Goal: Check status

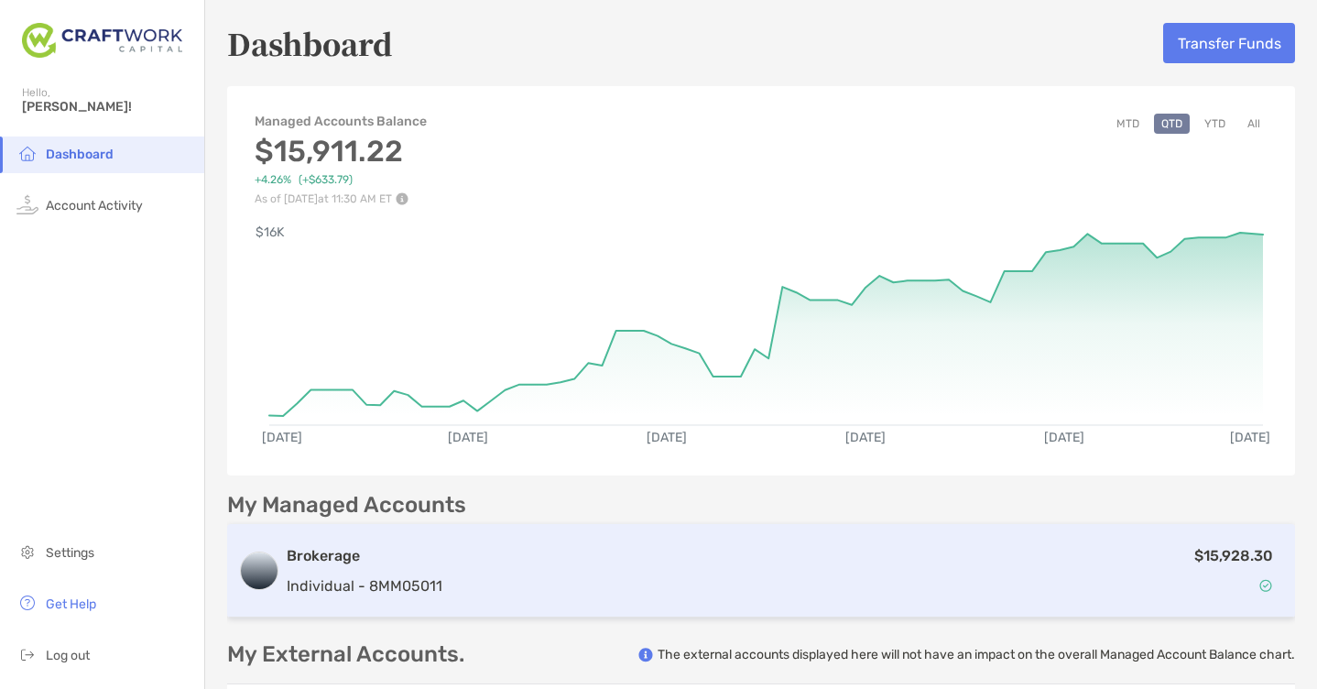
click at [734, 576] on div "$15,928.30" at bounding box center [867, 570] width 834 height 53
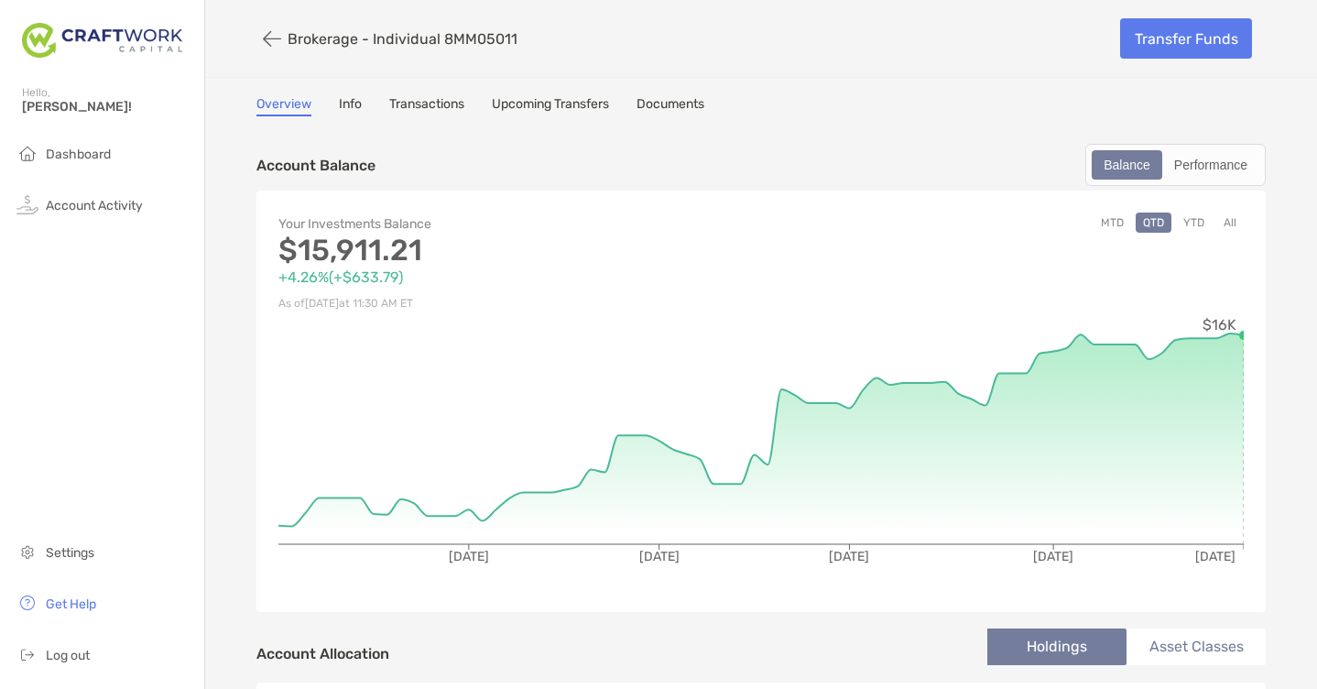
click at [1199, 220] on button "YTD" at bounding box center [1194, 222] width 36 height 20
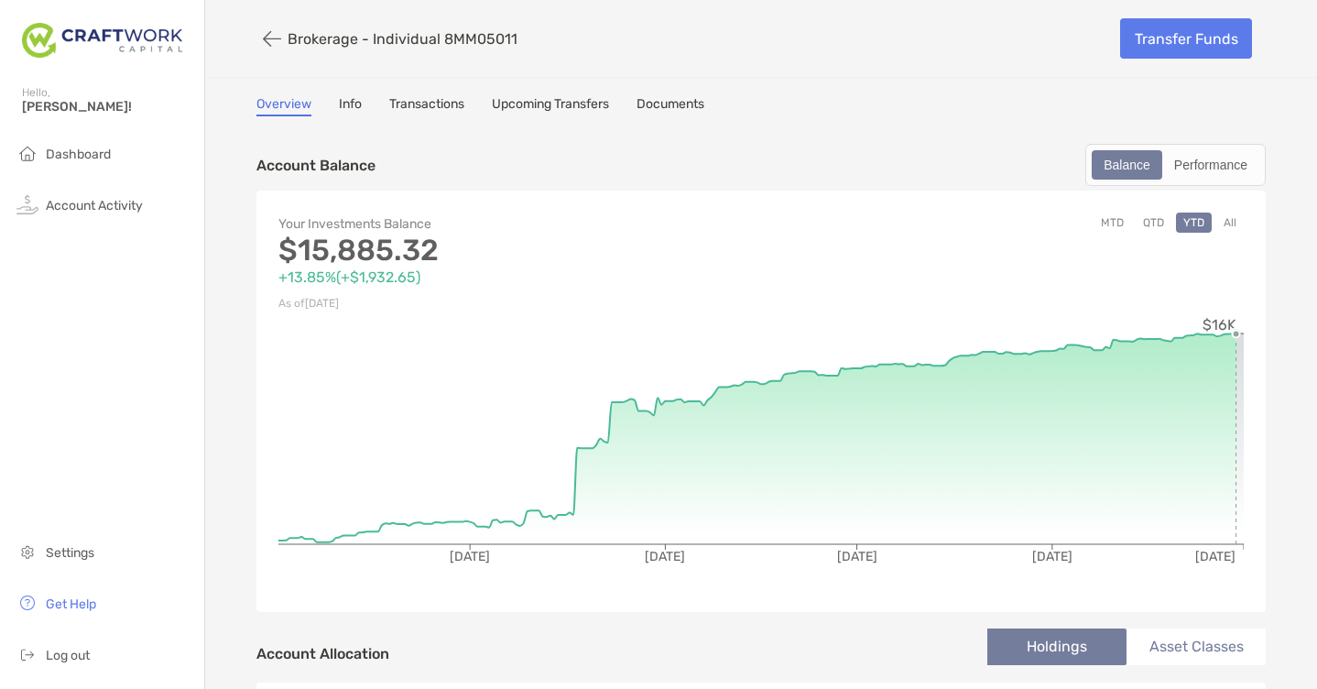
click at [407, 108] on link "Transactions" at bounding box center [426, 106] width 75 height 20
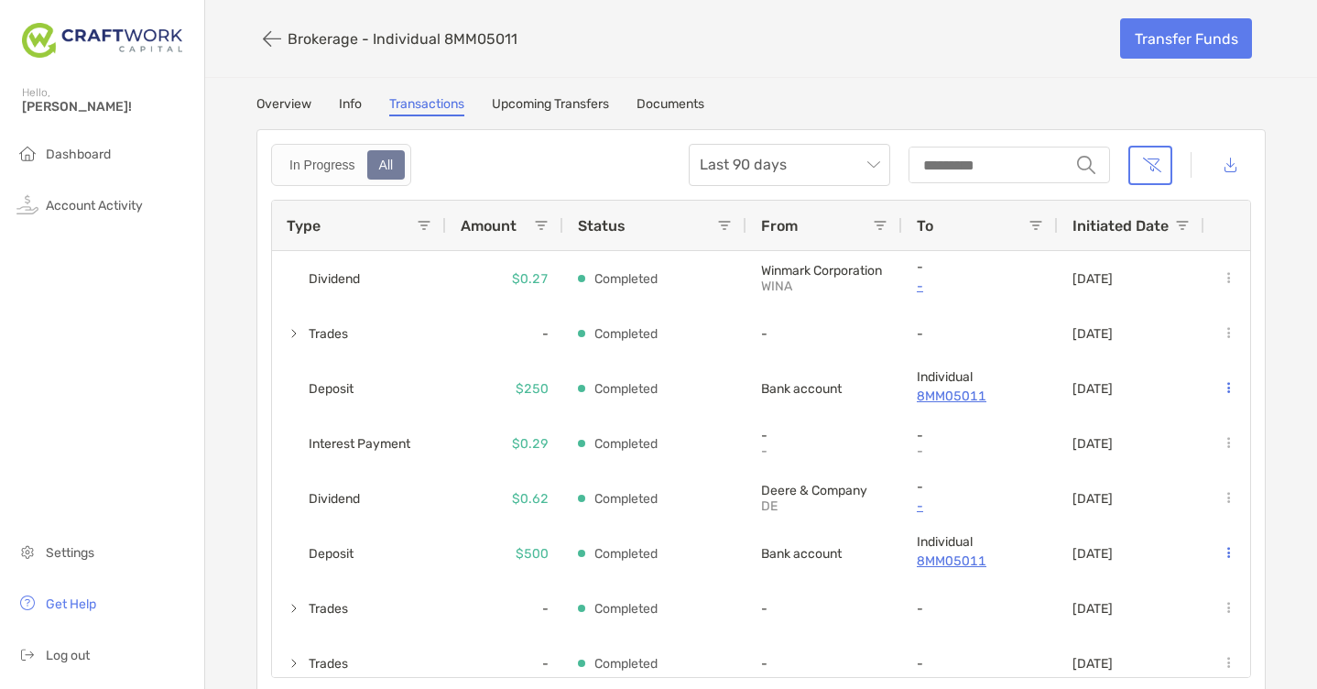
click at [289, 103] on link "Overview" at bounding box center [283, 106] width 55 height 20
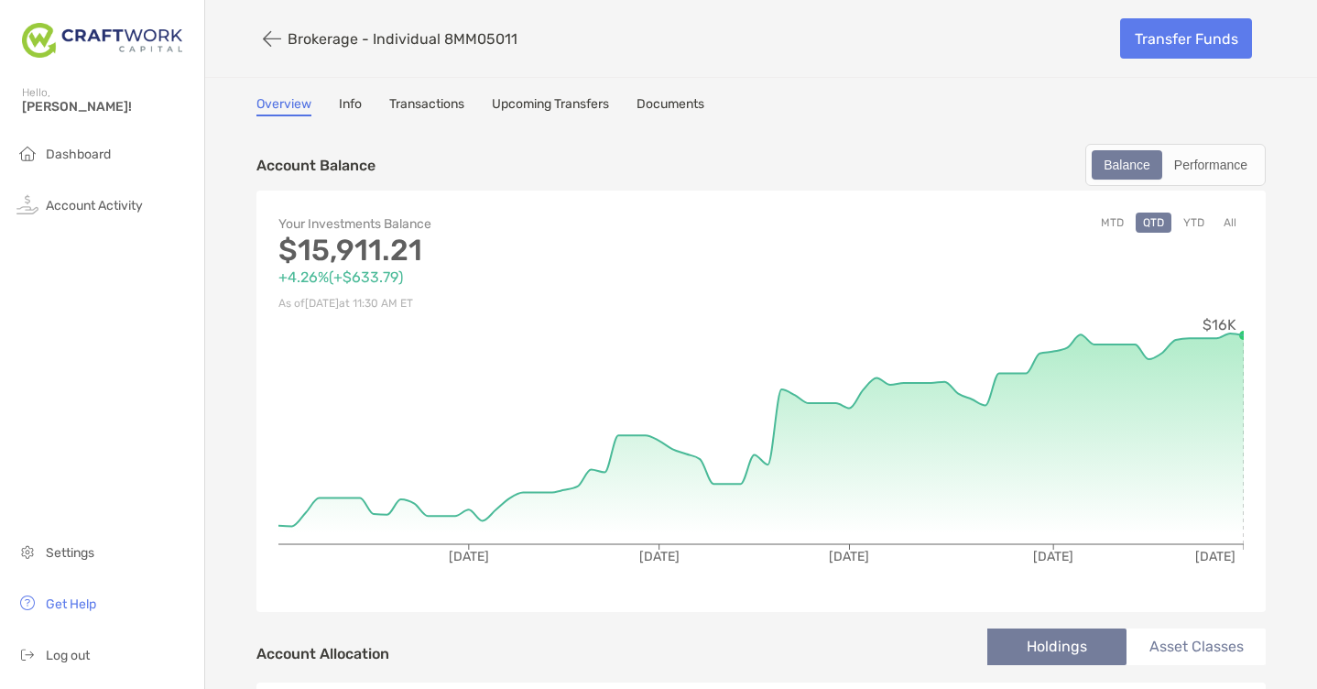
click at [1193, 224] on button "YTD" at bounding box center [1194, 222] width 36 height 20
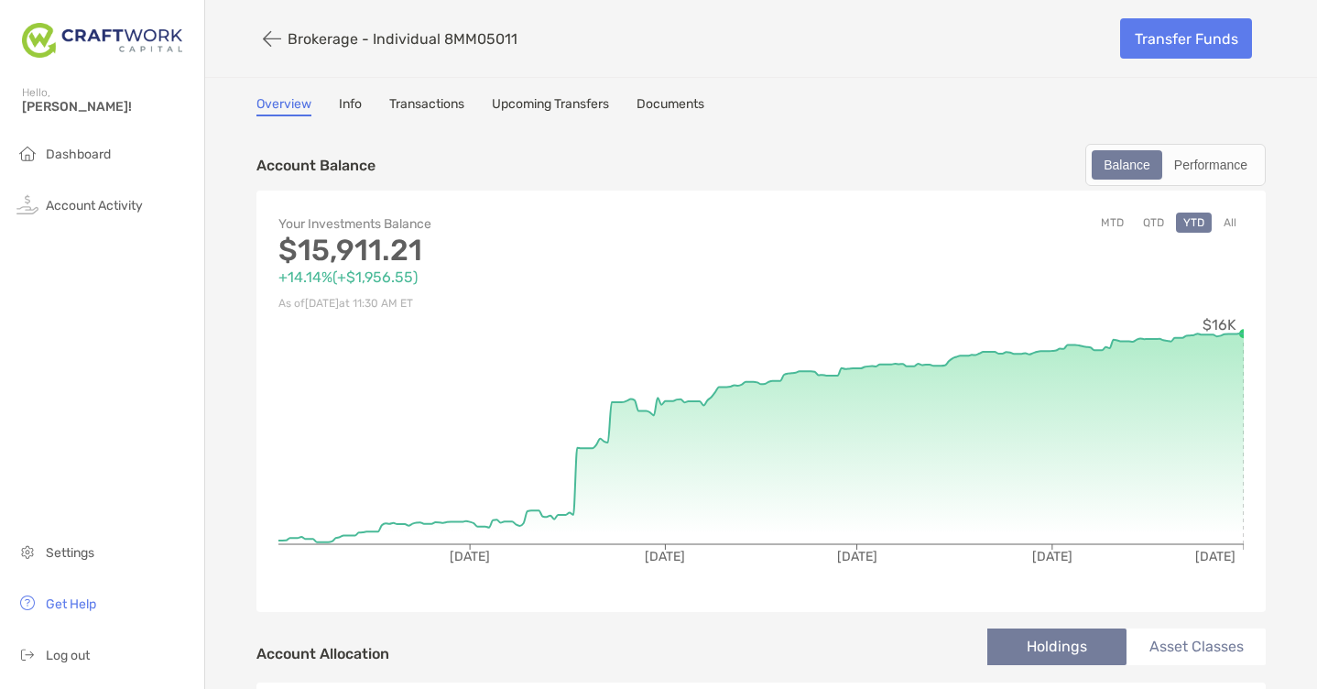
click at [1151, 223] on button "QTD" at bounding box center [1154, 222] width 36 height 20
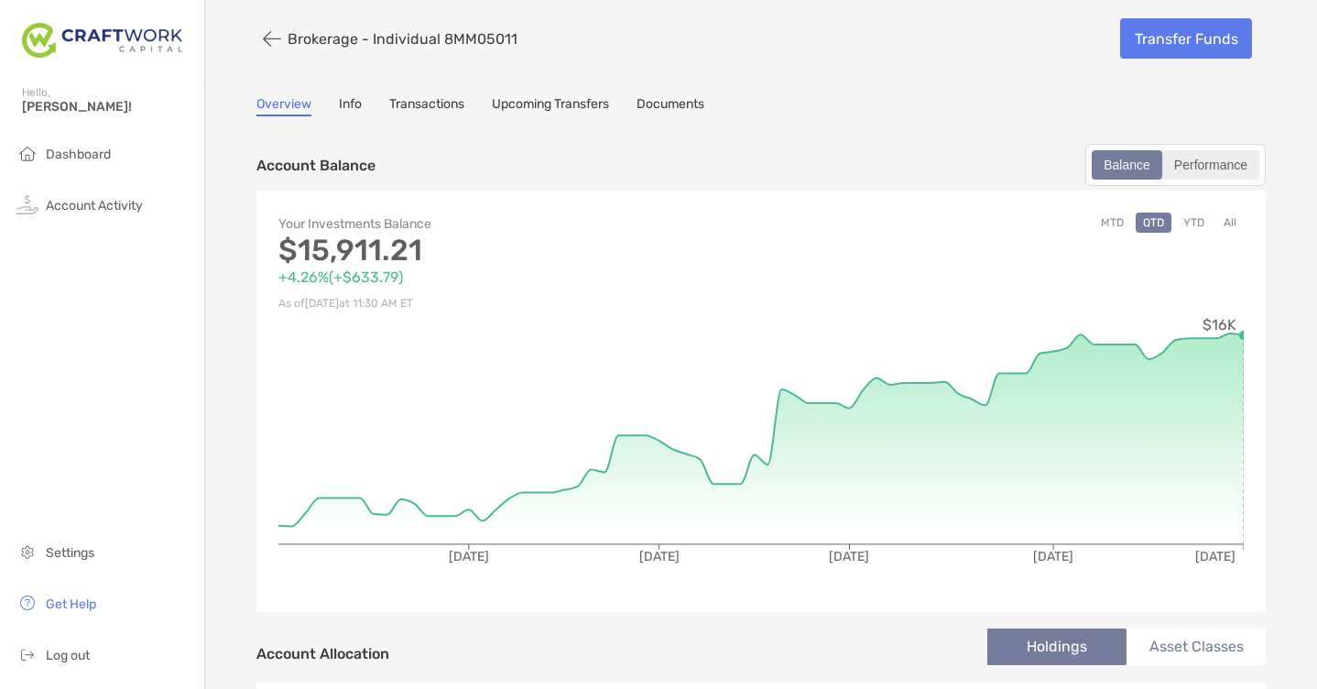
click at [1218, 158] on div "Performance" at bounding box center [1210, 165] width 93 height 26
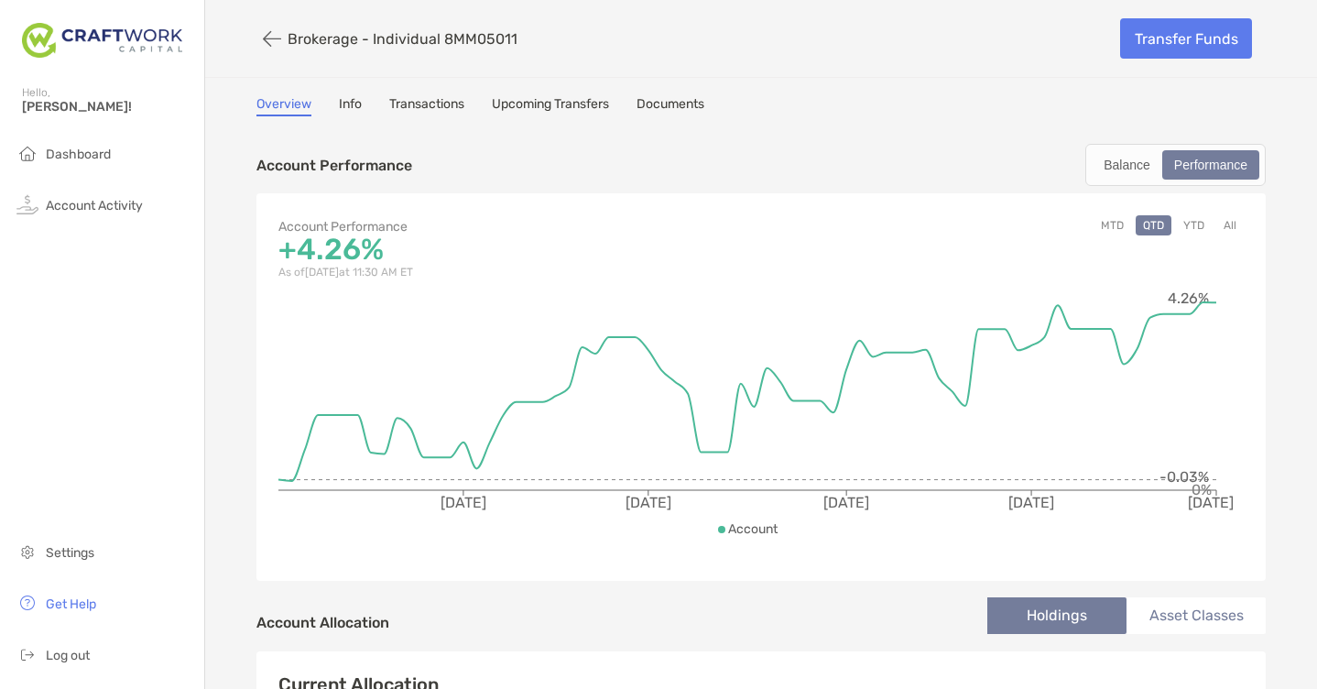
click at [1192, 228] on button "YTD" at bounding box center [1194, 225] width 36 height 20
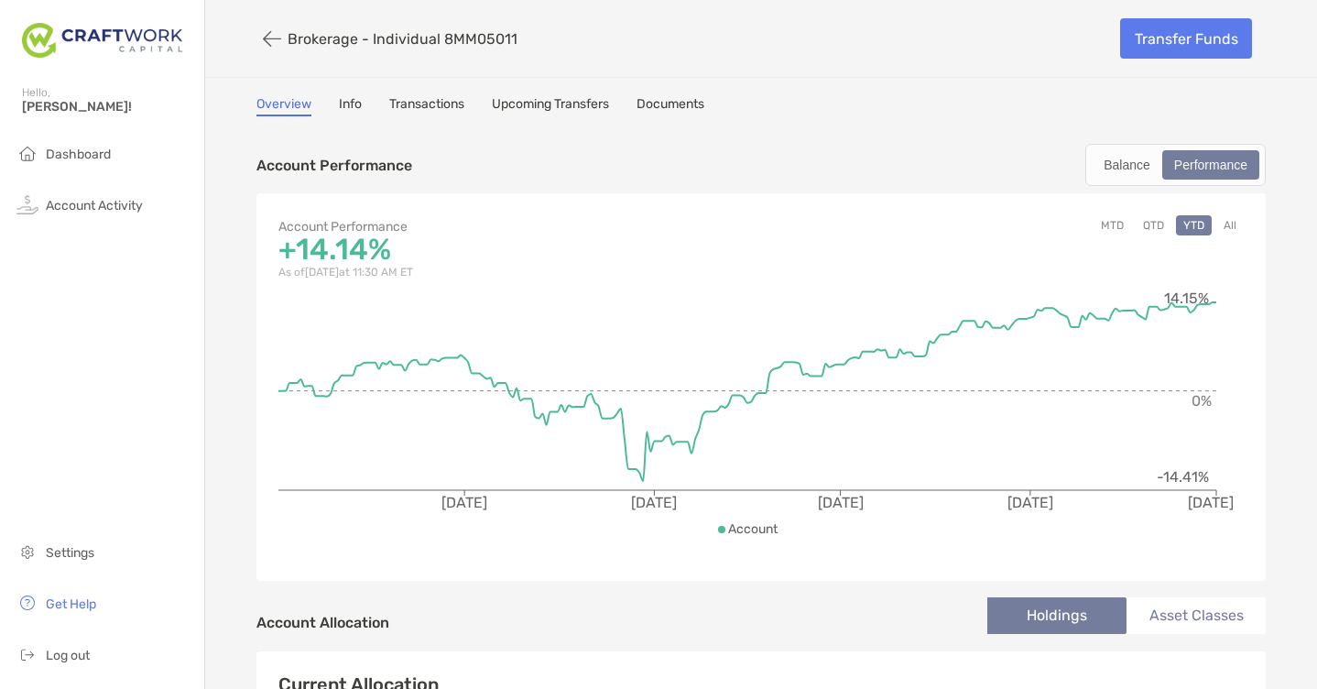
click at [454, 109] on link "Transactions" at bounding box center [426, 106] width 75 height 20
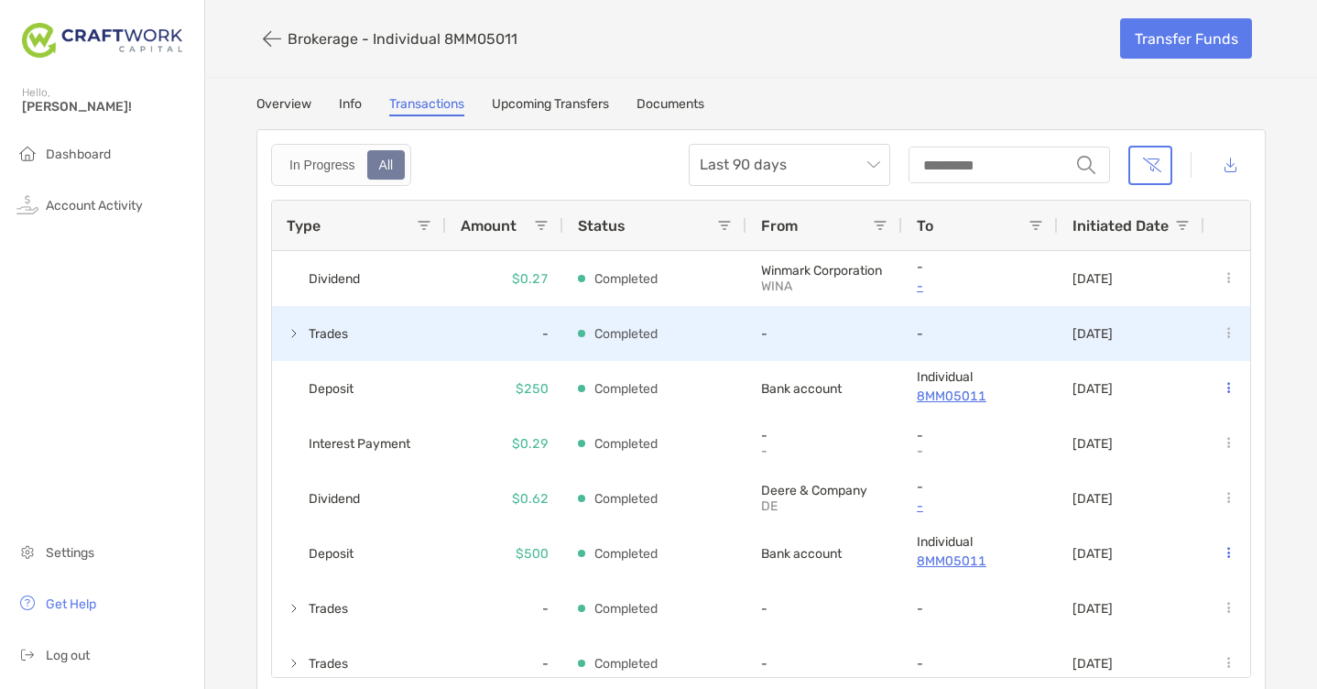
click at [294, 335] on span at bounding box center [294, 333] width 15 height 15
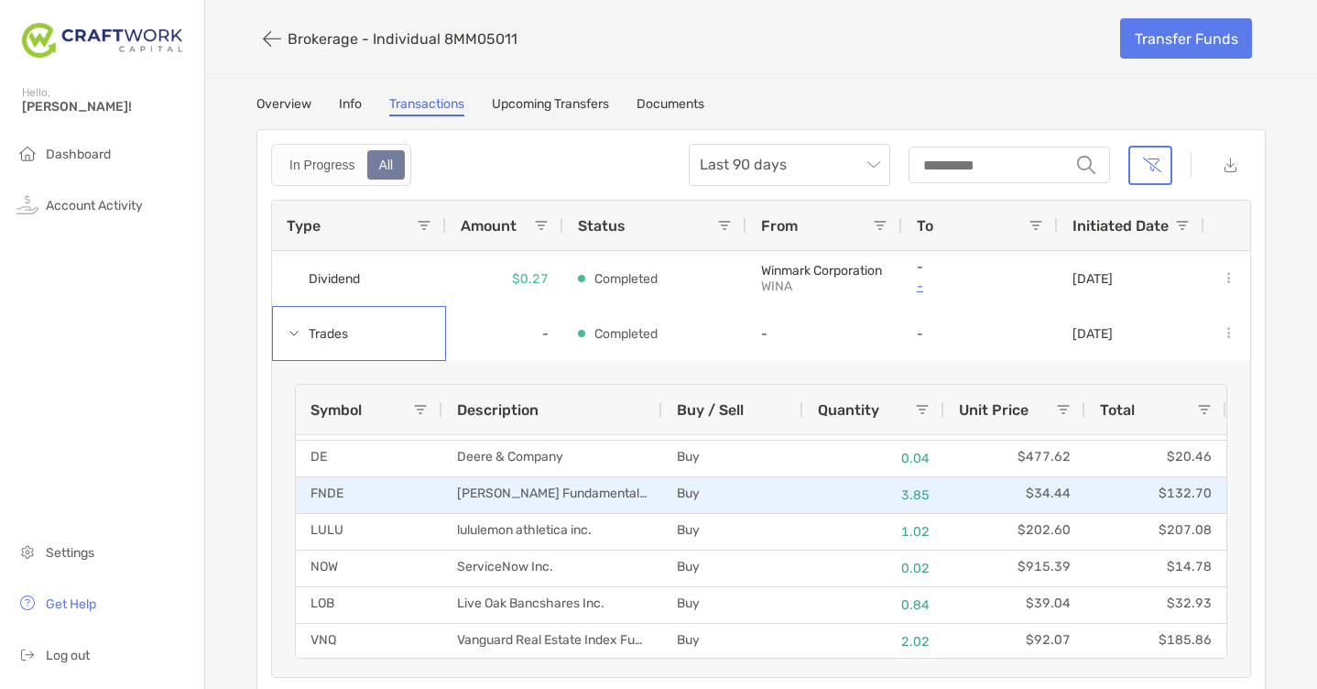
scroll to position [70, 0]
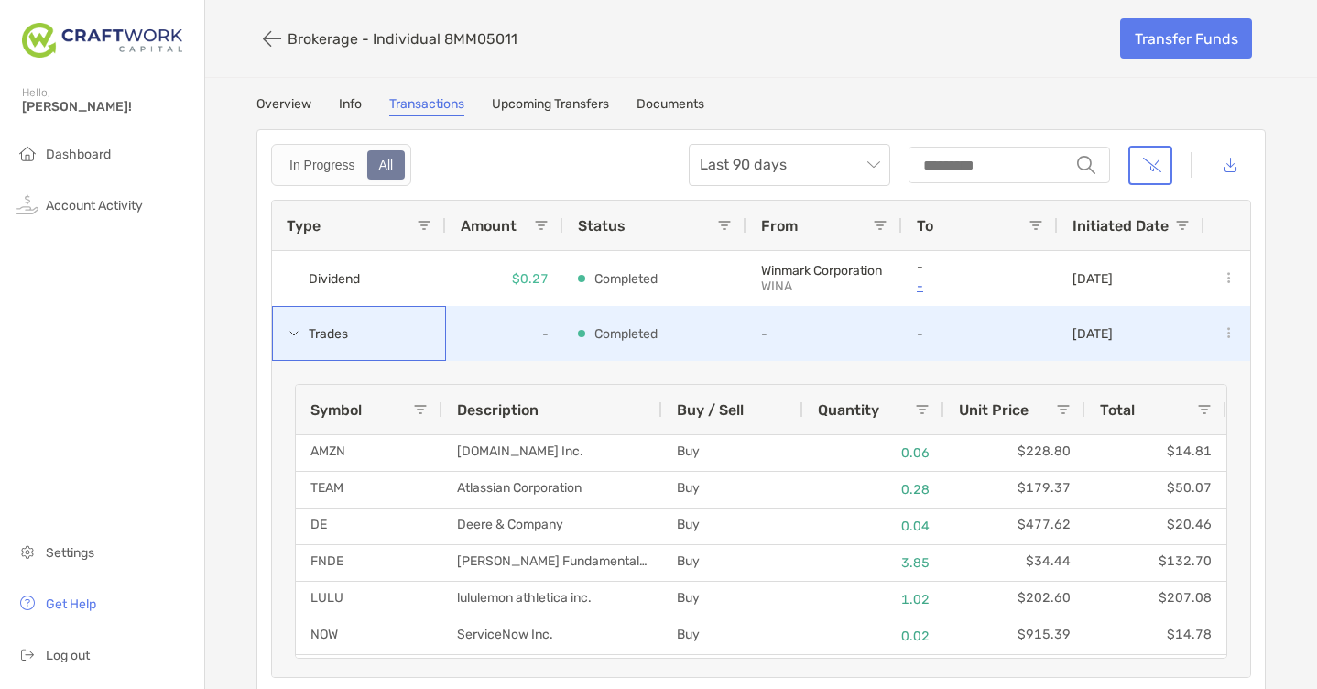
click at [317, 341] on span "Trades" at bounding box center [328, 334] width 39 height 30
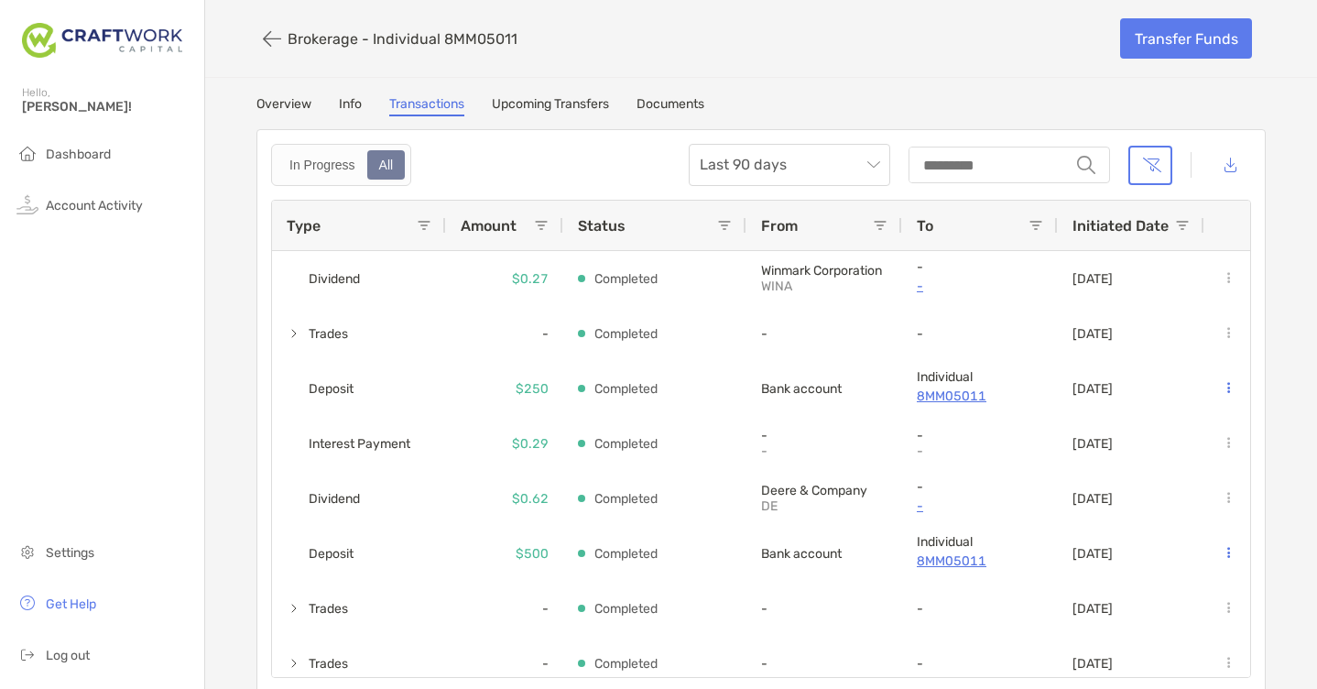
click at [271, 100] on link "Overview" at bounding box center [283, 106] width 55 height 20
